Goal: Information Seeking & Learning: Find specific fact

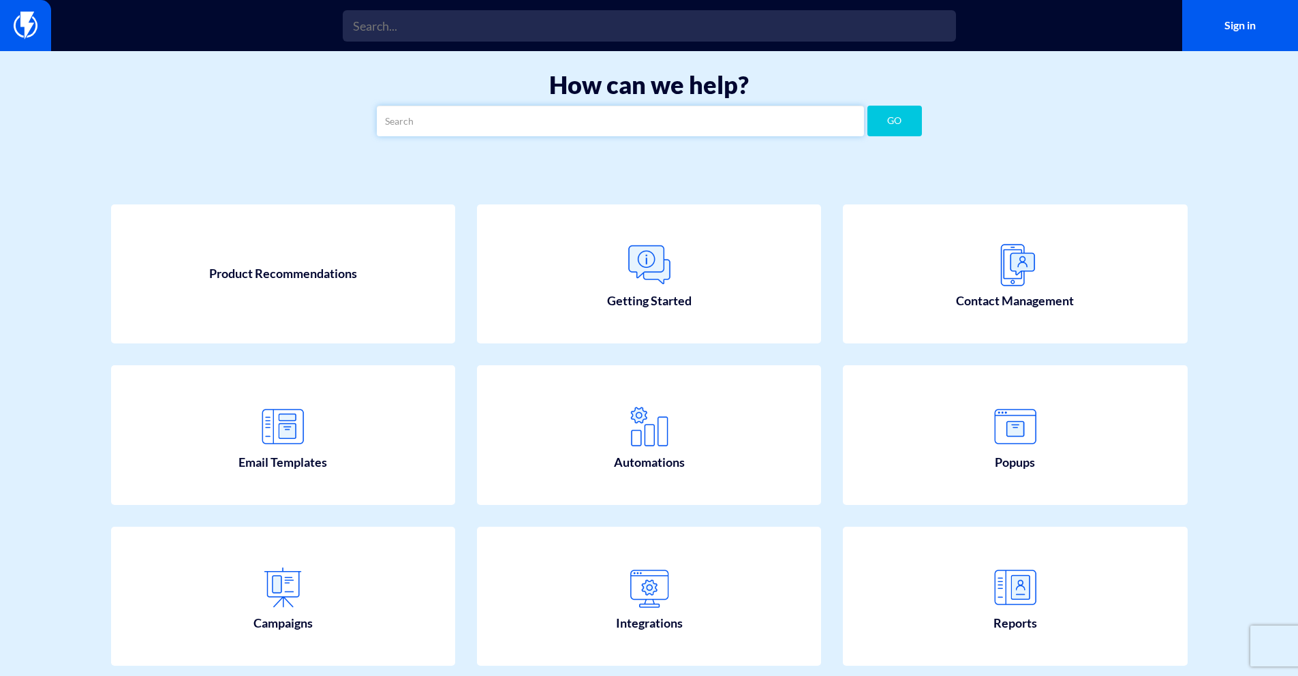
click at [538, 134] on input "text" at bounding box center [620, 121] width 487 height 31
type input "coupon"
click at [868, 106] on button "GO" at bounding box center [895, 121] width 55 height 31
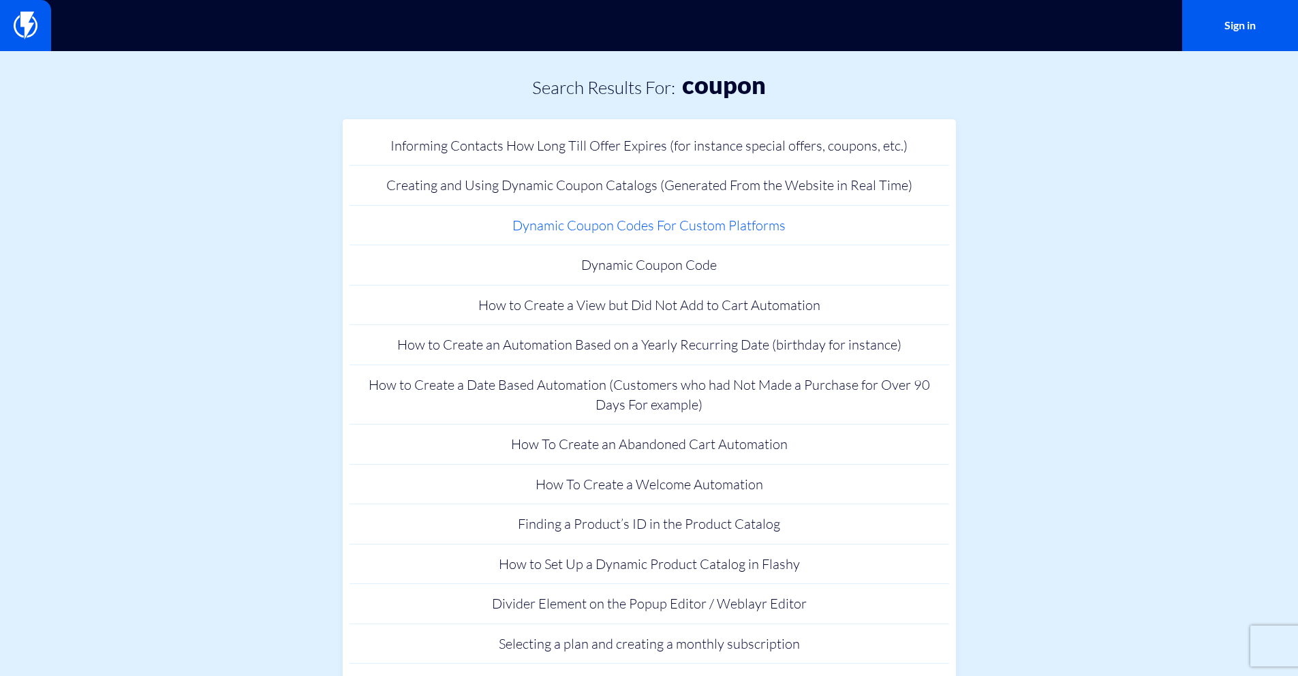
click at [709, 234] on link "Dynamic Coupon Codes For Custom Platforms" at bounding box center [650, 226] width 600 height 40
